Goal: Find contact information: Find contact information

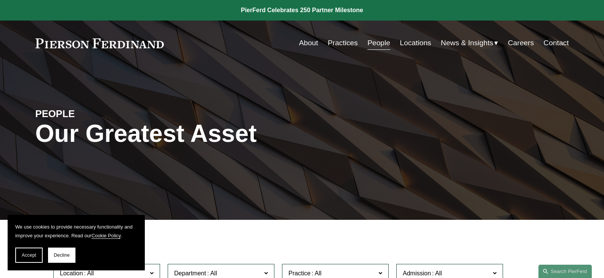
click at [377, 41] on link "People" at bounding box center [378, 43] width 23 height 14
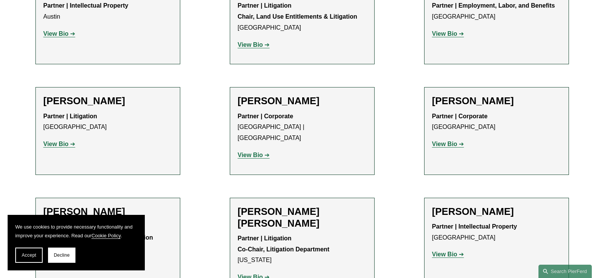
scroll to position [905, 0]
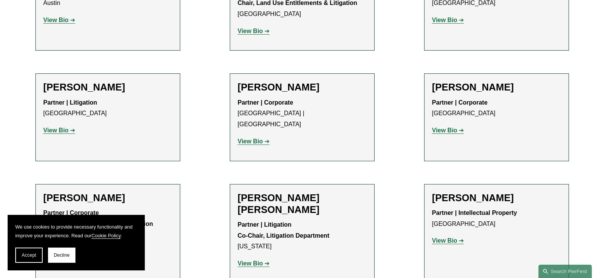
click at [50, 127] on strong "View Bio" at bounding box center [55, 130] width 25 height 6
click at [36, 251] on button "Accept" at bounding box center [28, 255] width 27 height 15
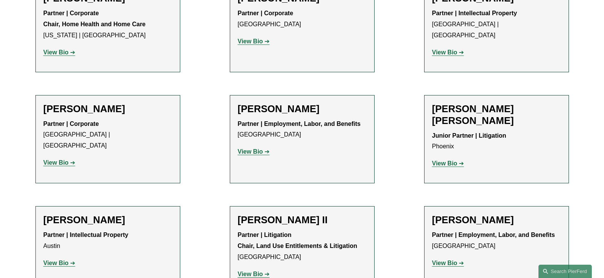
scroll to position [0, 0]
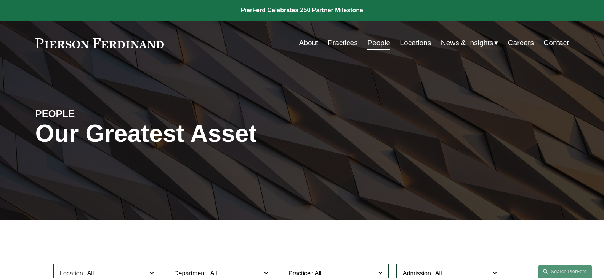
click at [551, 38] on link "Contact" at bounding box center [555, 43] width 25 height 14
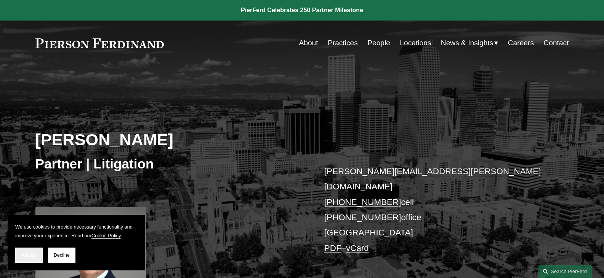
click at [39, 255] on button "Accept" at bounding box center [28, 255] width 27 height 15
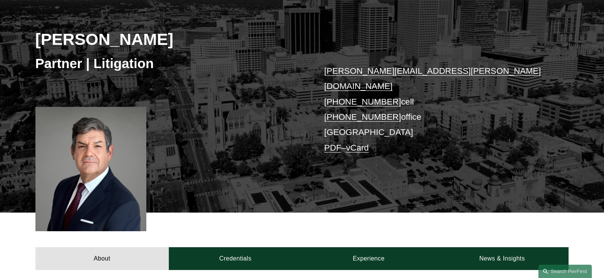
scroll to position [99, 0]
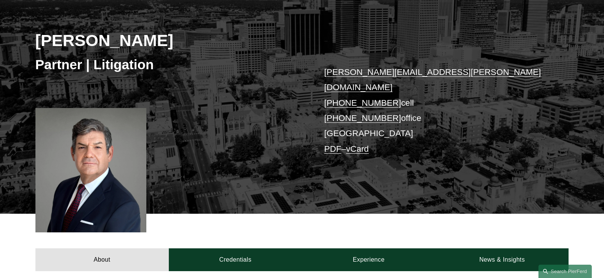
drag, startPoint x: 307, startPoint y: 64, endPoint x: 429, endPoint y: 105, distance: 129.0
click at [429, 105] on div "Joseph F. Bermudez Partner | Litigation joseph.bermudez@pierferd.com +1.303.547…" at bounding box center [302, 99] width 604 height 230
copy div "joseph.bermudez@pierferd.com +1.303.547.2822 cell +1.720.282.0103 office"
click at [131, 85] on div "Joseph F. Bermudez Partner | Litigation joseph.bermudez@pierferd.com +1.303.547…" at bounding box center [302, 99] width 604 height 230
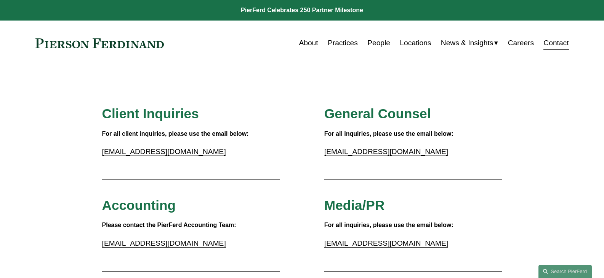
click at [412, 41] on link "Locations" at bounding box center [415, 43] width 31 height 14
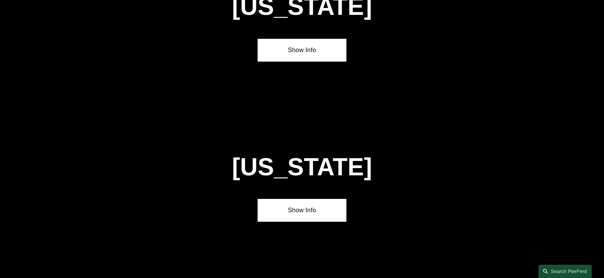
scroll to position [786, 0]
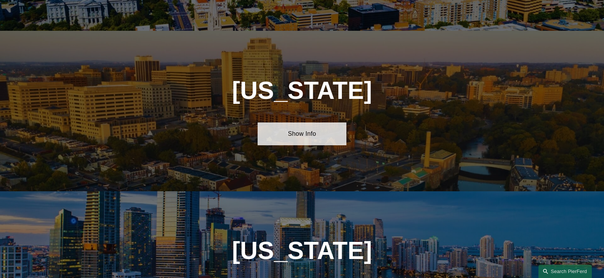
click at [297, 132] on link "Show Info" at bounding box center [301, 134] width 89 height 23
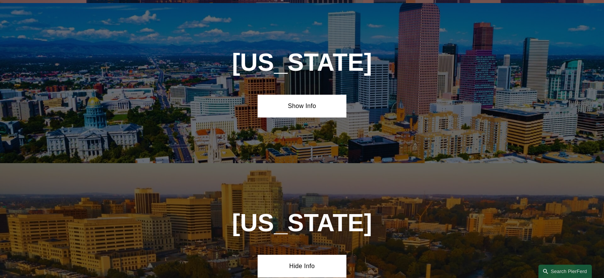
scroll to position [648, 0]
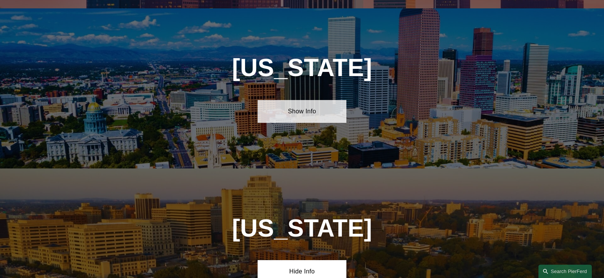
click at [308, 103] on link "Show Info" at bounding box center [301, 111] width 89 height 23
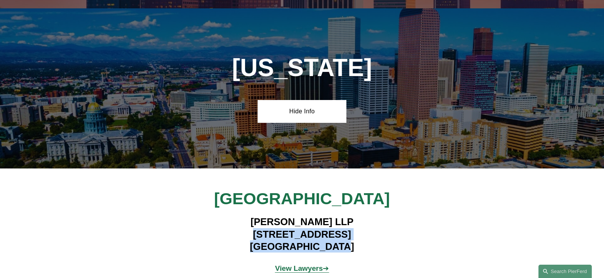
drag, startPoint x: 238, startPoint y: 227, endPoint x: 358, endPoint y: 239, distance: 120.6
click at [358, 239] on h4 "Pierson Ferdinand LLP 2301 Blake Street, Suite 100 Denver, CO 80205" at bounding box center [302, 234] width 222 height 37
copy h4 "2301 Blake Street, Suite 100 Denver, CO 80205"
click at [305, 231] on h4 "Pierson Ferdinand LLP 2301 Blake Street, Suite 100 Denver, CO 80205" at bounding box center [302, 234] width 222 height 37
drag, startPoint x: 345, startPoint y: 241, endPoint x: 245, endPoint y: 224, distance: 102.0
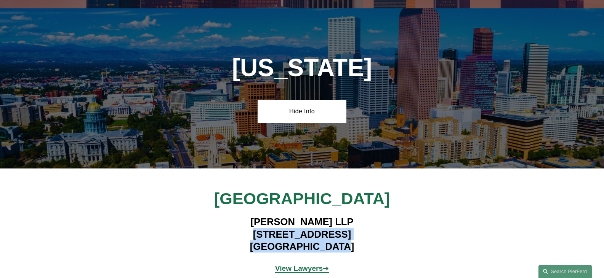
click at [235, 225] on h4 "Pierson Ferdinand LLP 2301 Blake Street, Suite 100 Denver, CO 80205" at bounding box center [302, 234] width 222 height 37
copy h4 "2301 Blake Street, Suite 100 Denver, CO 80205"
click at [452, 224] on div "Denver Pierson Ferdinand LLP 2301 Blake Street, Suite 100 Denver, CO 80205 View…" at bounding box center [302, 235] width 604 height 92
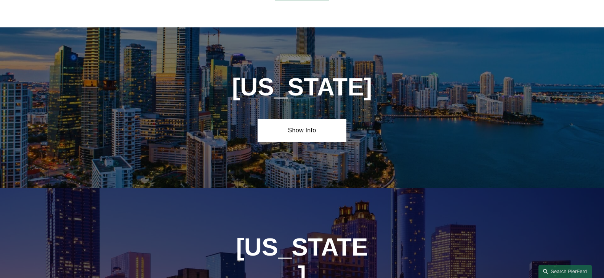
scroll to position [1229, 0]
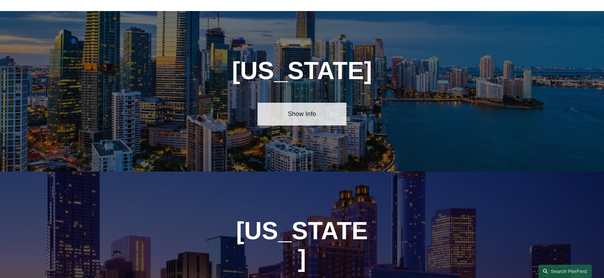
click at [310, 110] on link "Show Info" at bounding box center [301, 114] width 89 height 23
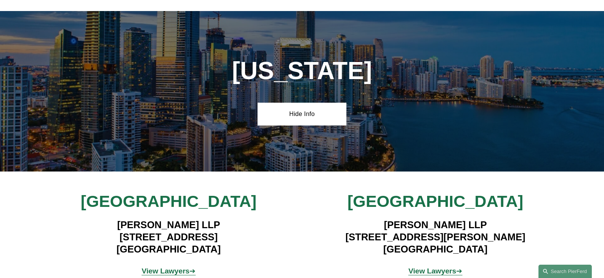
click at [164, 267] on strong "View Lawyers" at bounding box center [166, 271] width 48 height 8
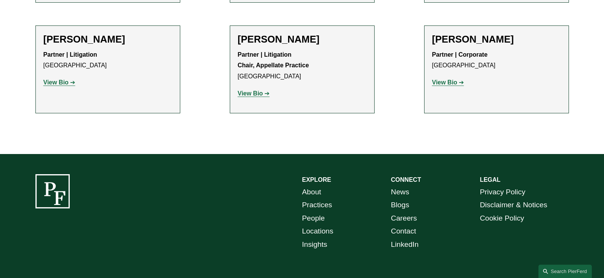
scroll to position [884, 0]
